Goal: Task Accomplishment & Management: Use online tool/utility

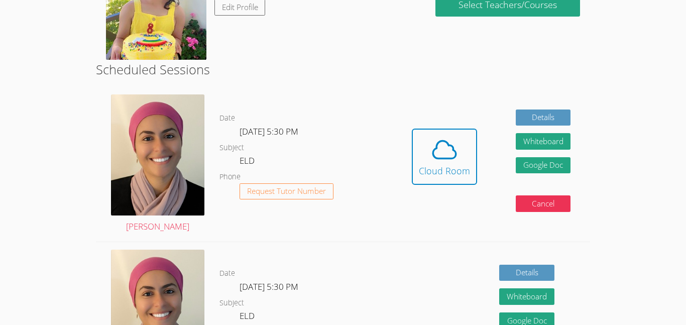
scroll to position [201, 0]
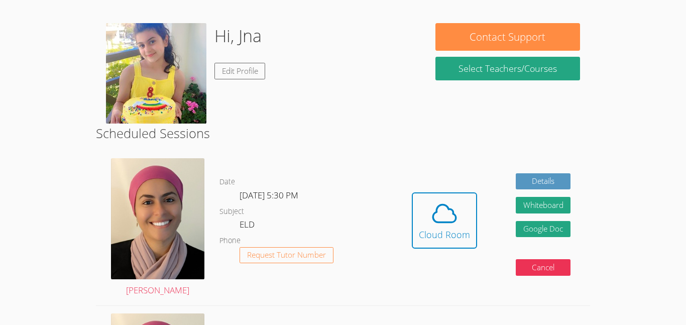
scroll to position [141, 0]
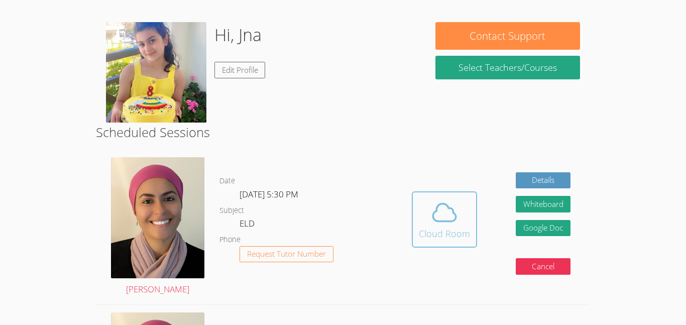
click at [418, 222] on button "Cloud Room" at bounding box center [444, 219] width 65 height 56
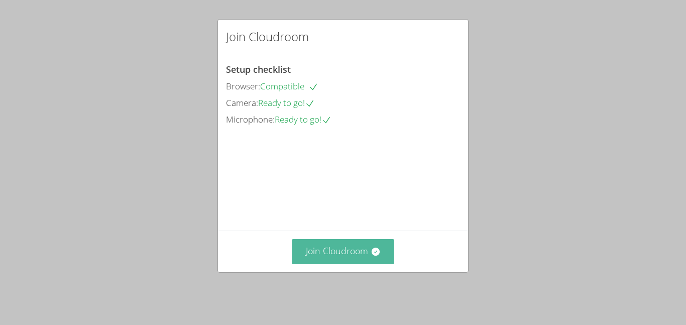
click at [371, 256] on icon at bounding box center [376, 252] width 10 height 10
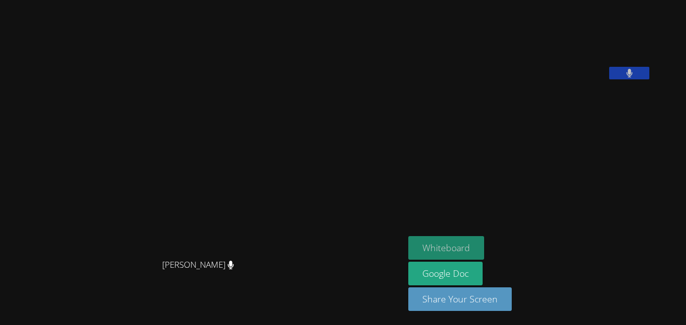
click at [484, 247] on button "Whiteboard" at bounding box center [446, 248] width 76 height 24
